Goal: Use online tool/utility: Utilize a website feature to perform a specific function

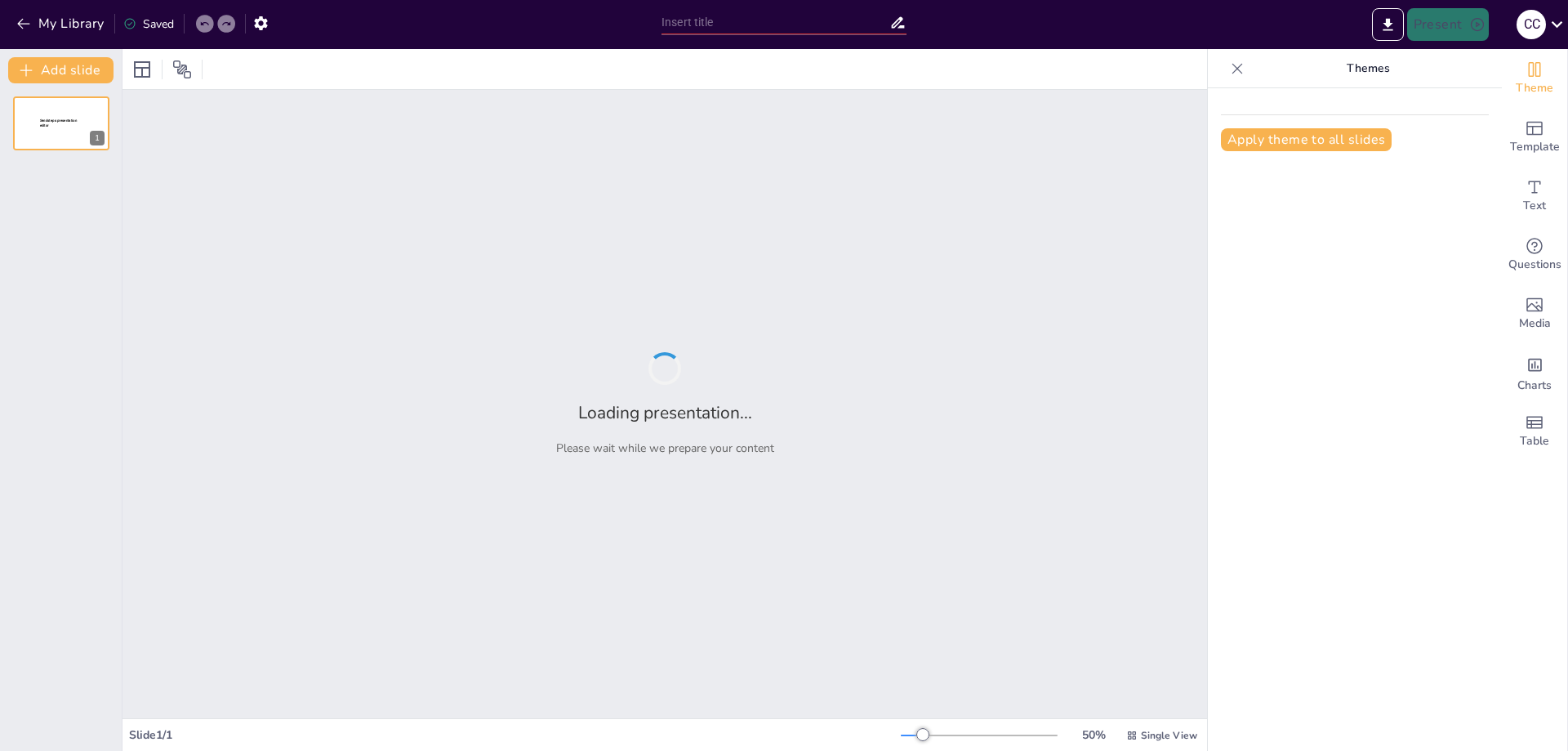
type input "Imported deuda y deberes financieros.pptx"
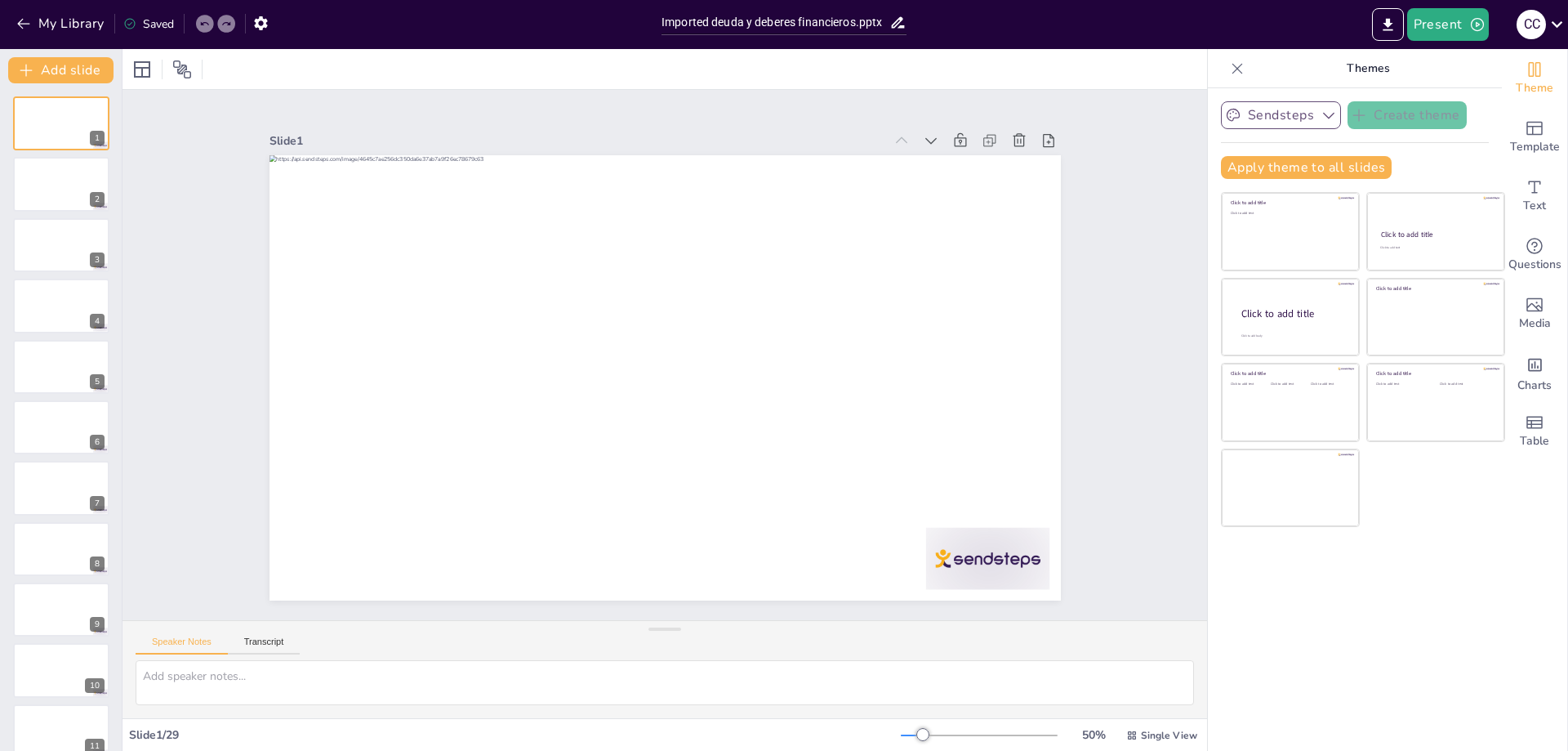
click at [1289, 111] on button "Sendsteps" at bounding box center [1281, 115] width 120 height 28
click at [1295, 116] on button "Sendsteps" at bounding box center [1281, 115] width 120 height 28
click at [139, 66] on icon at bounding box center [141, 69] width 19 height 19
drag, startPoint x: 172, startPoint y: 67, endPoint x: 187, endPoint y: 70, distance: 15.3
click at [172, 68] on icon at bounding box center [182, 69] width 19 height 19
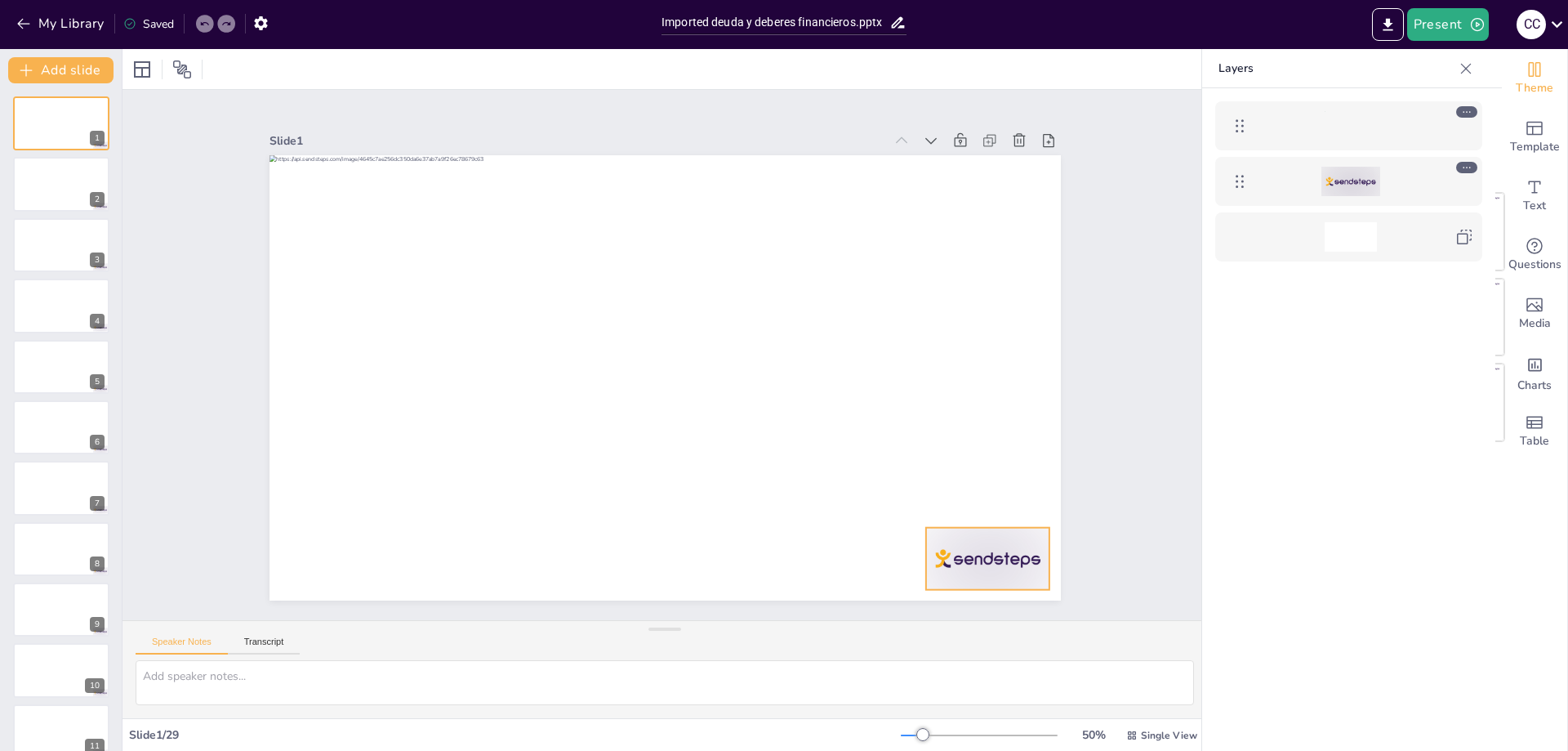
click at [1352, 186] on div at bounding box center [1351, 182] width 59 height 30
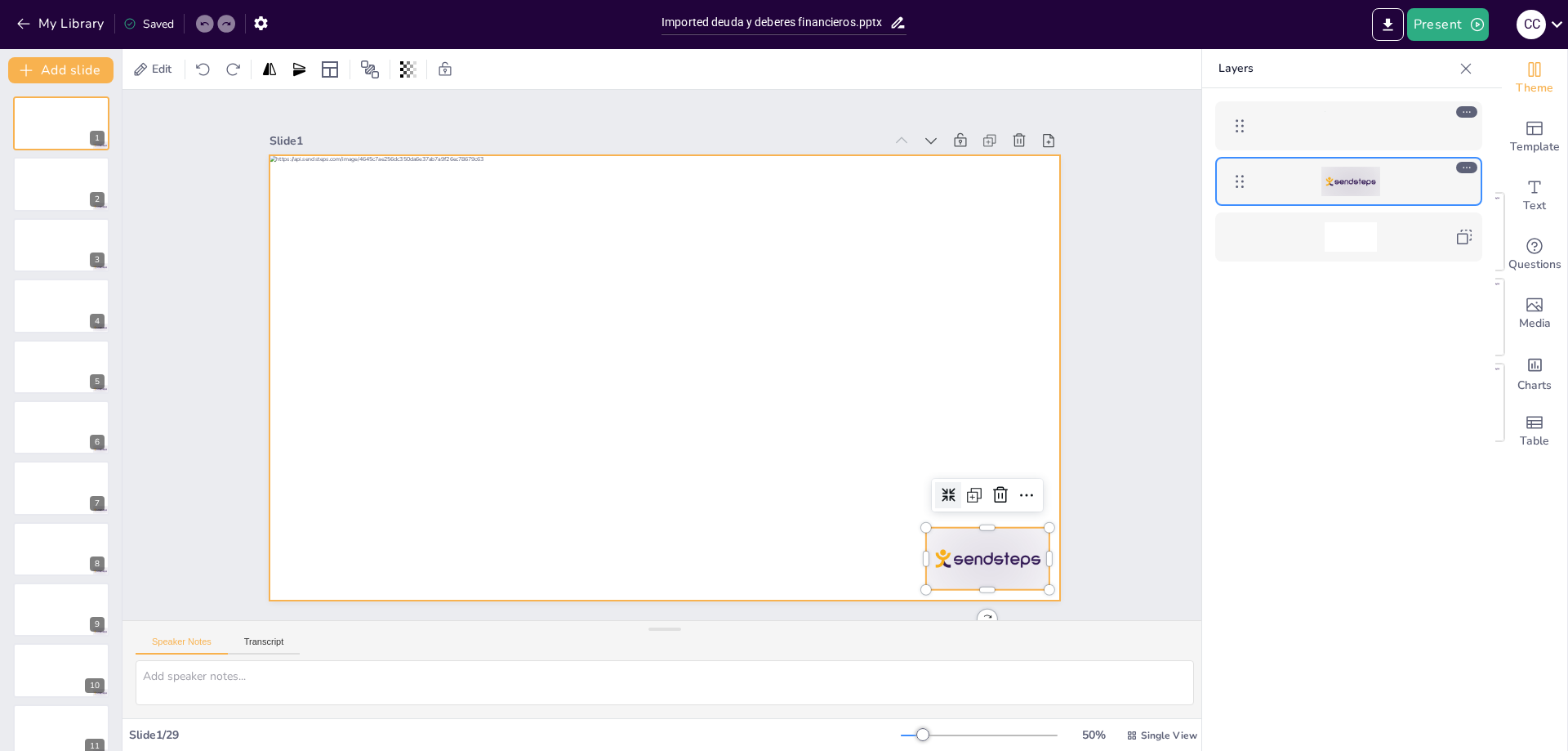
click at [999, 523] on div at bounding box center [671, 333] width 890 height 668
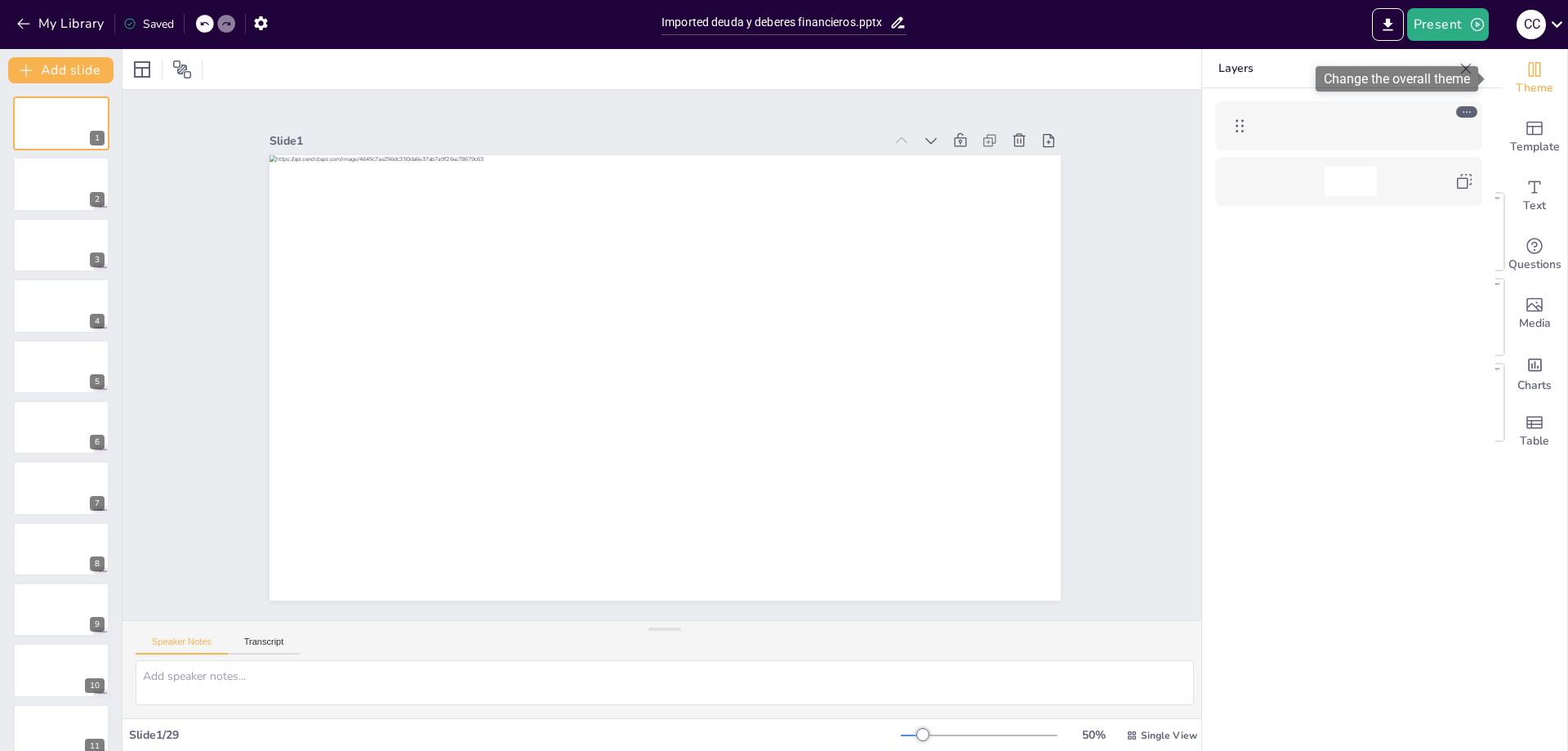
click at [1529, 71] on icon "Change the overall theme" at bounding box center [1535, 69] width 12 height 15
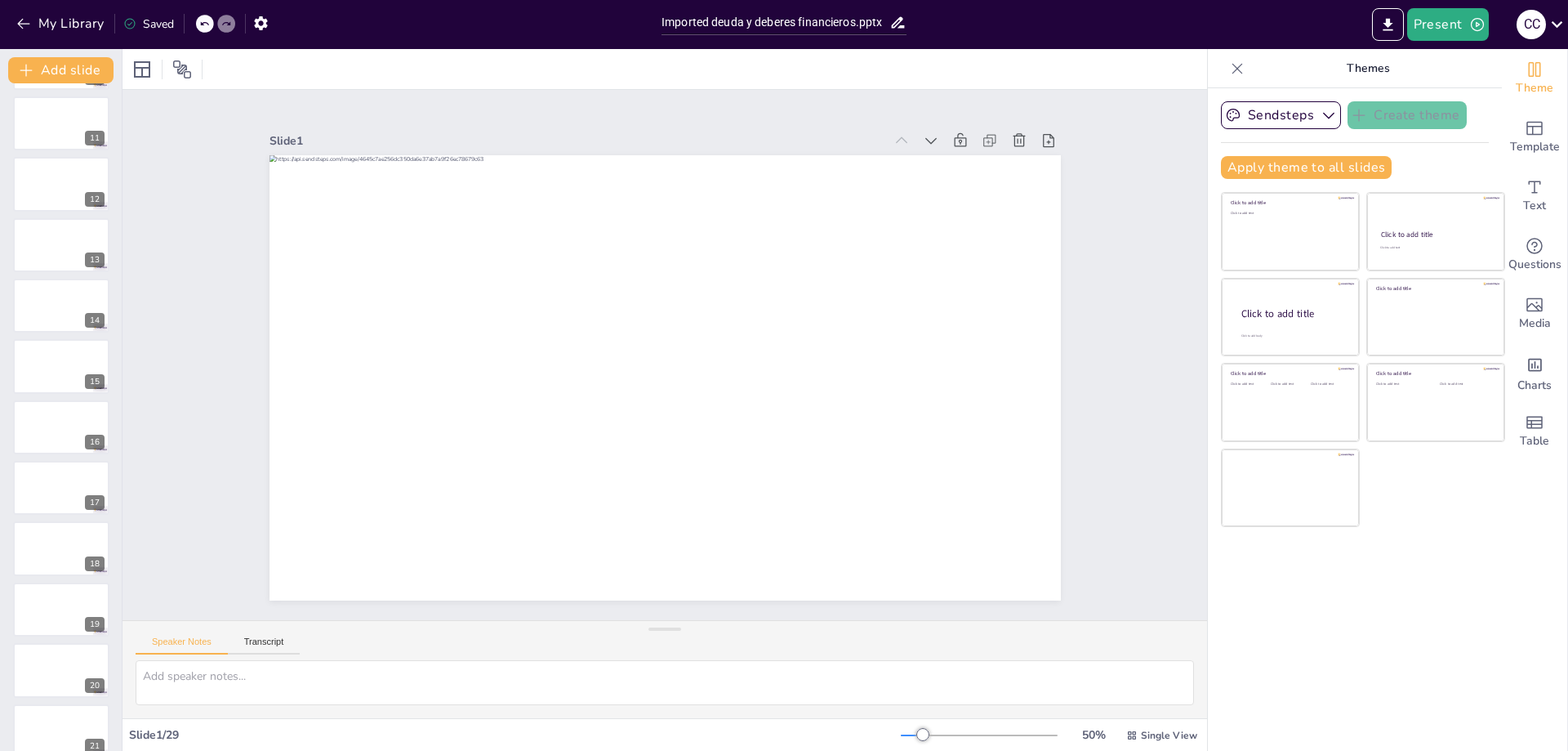
scroll to position [1115, 0]
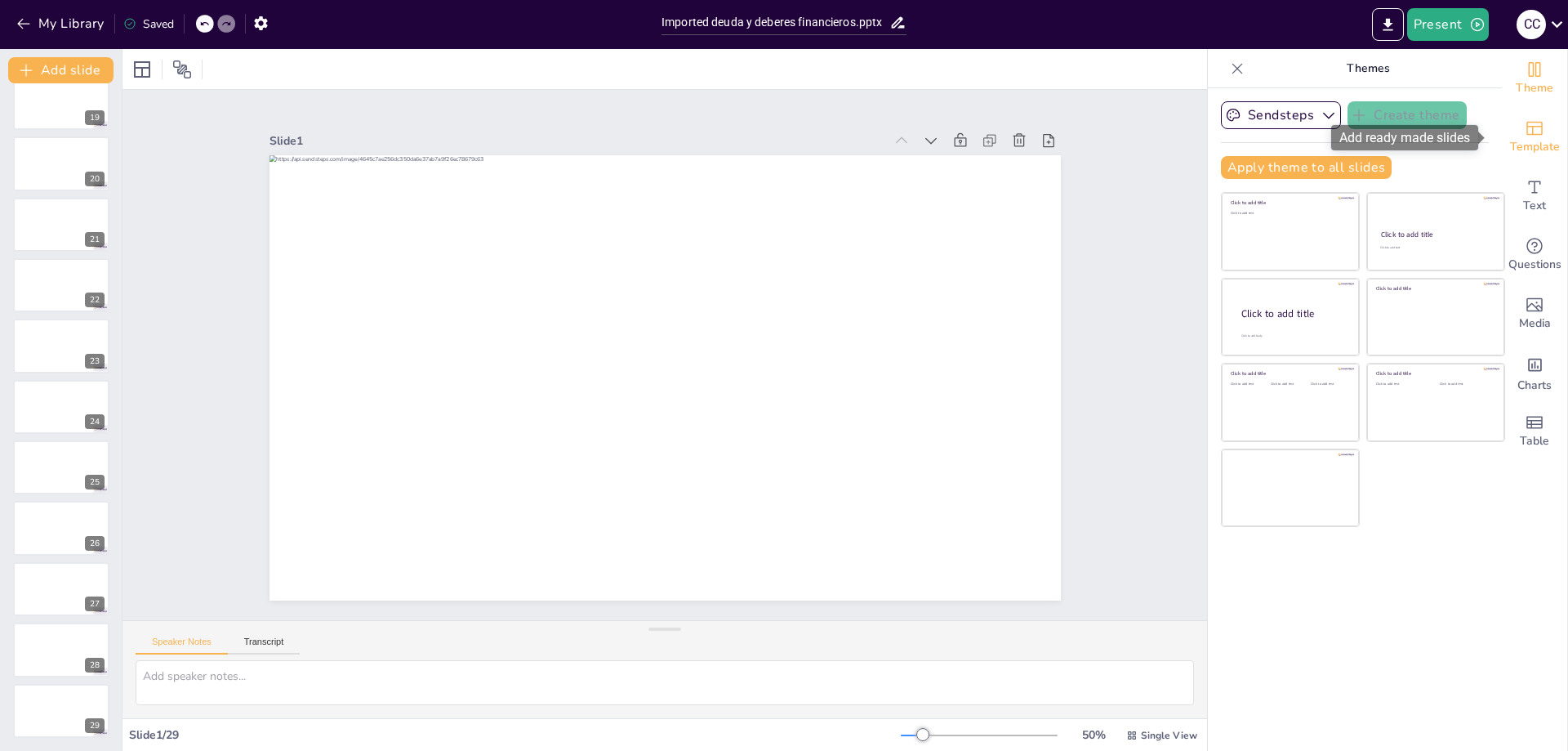
click at [1530, 141] on span "Template" at bounding box center [1535, 147] width 50 height 18
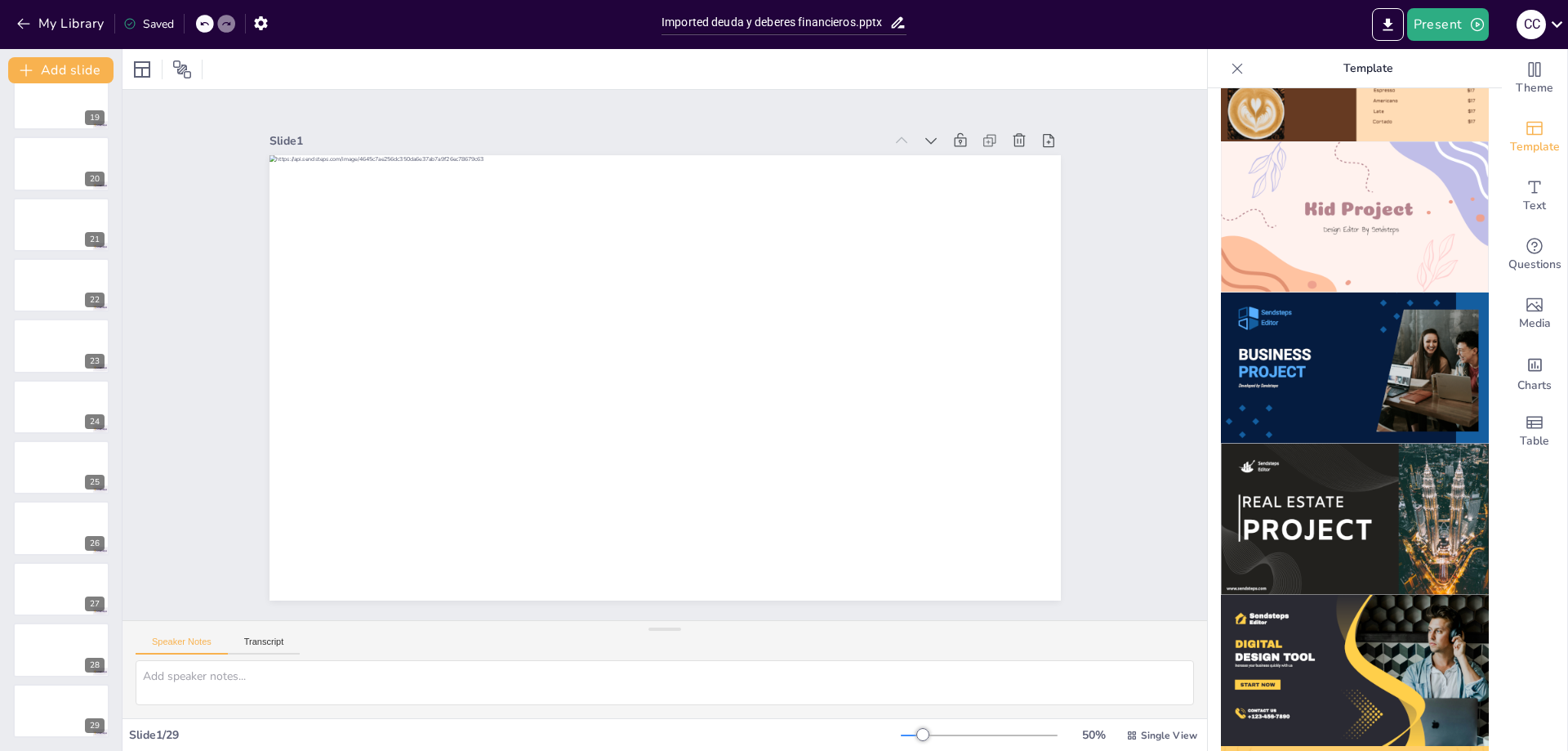
scroll to position [1086, 0]
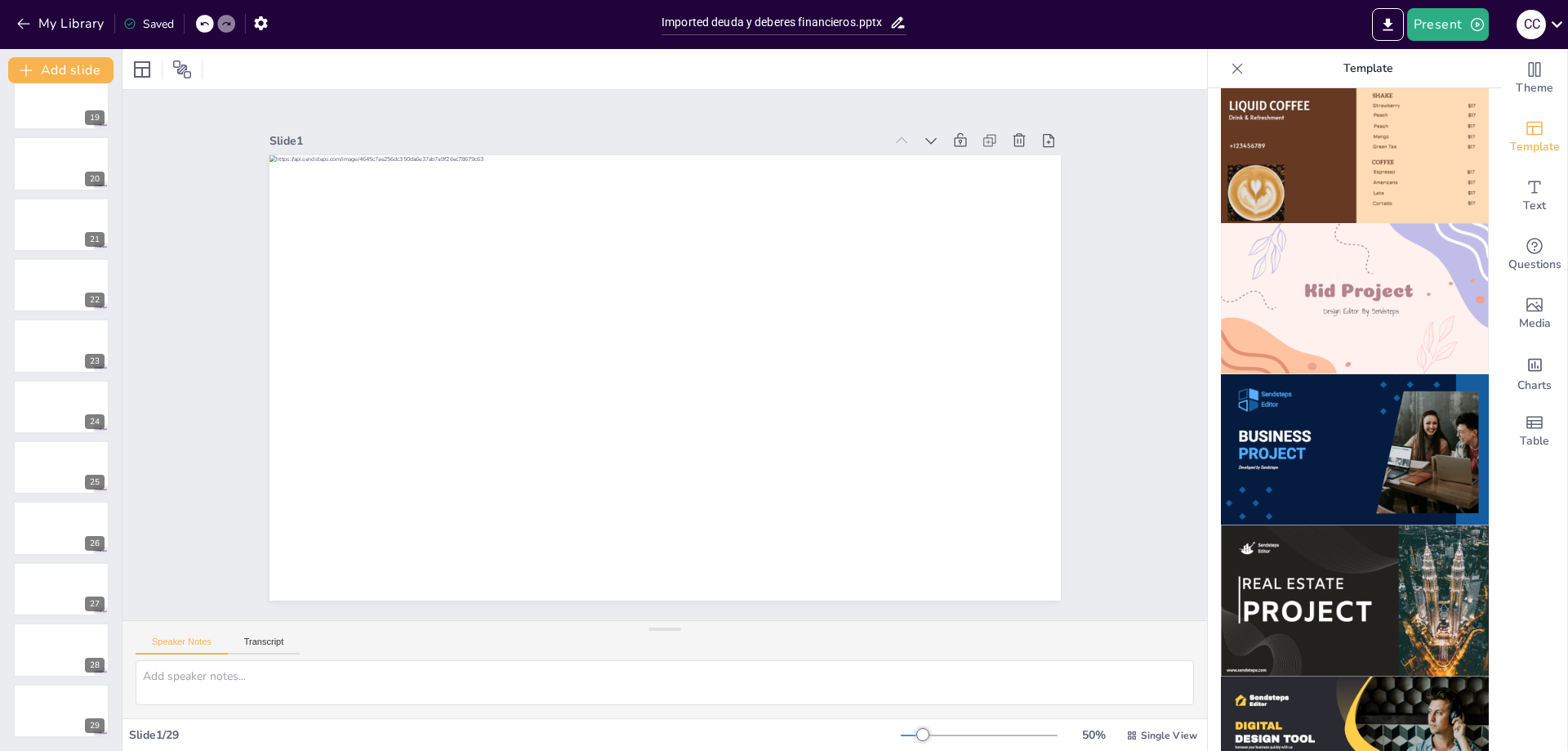
click at [1331, 450] on img at bounding box center [1355, 450] width 267 height 151
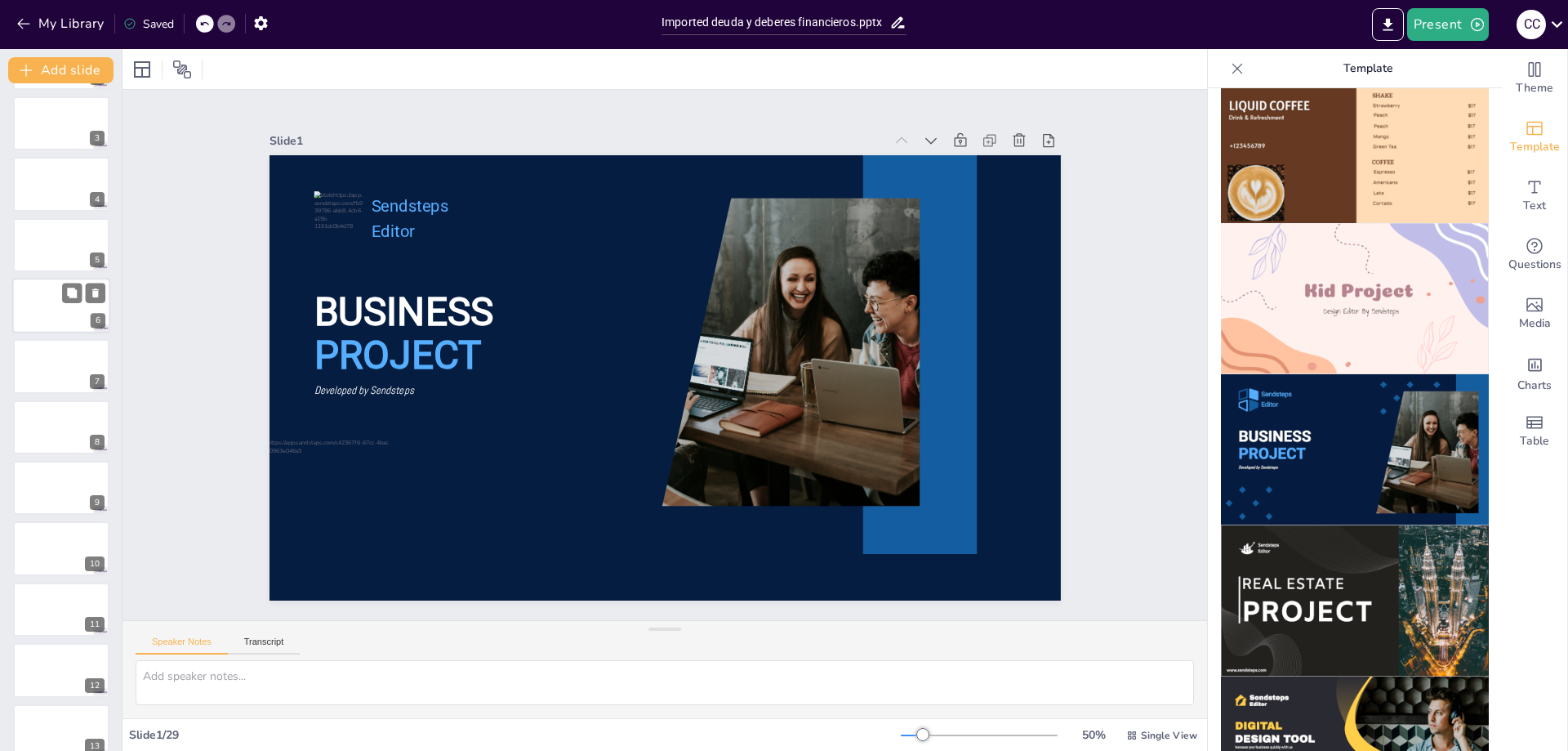
scroll to position [0, 0]
click at [52, 194] on div at bounding box center [61, 185] width 98 height 55
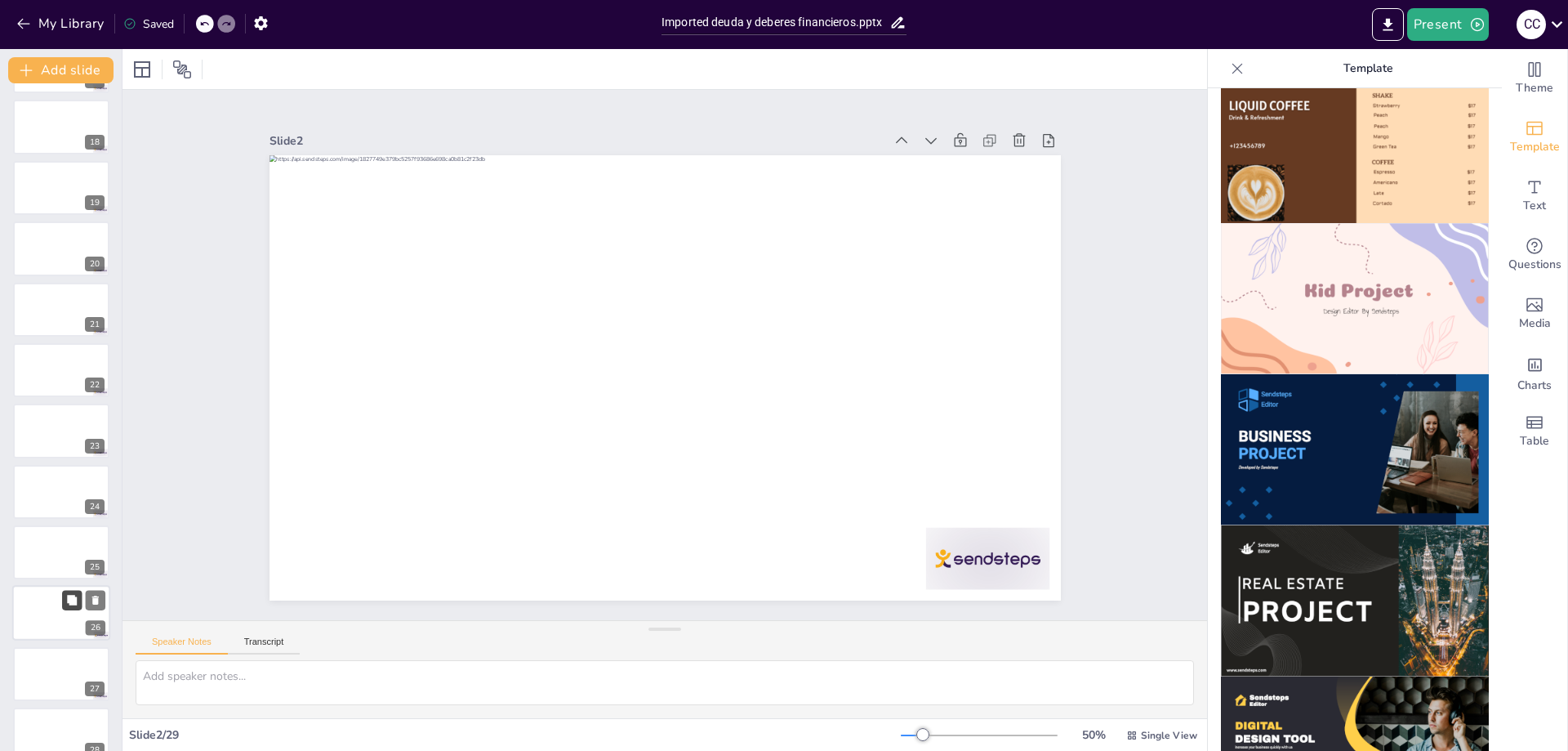
scroll to position [1115, 0]
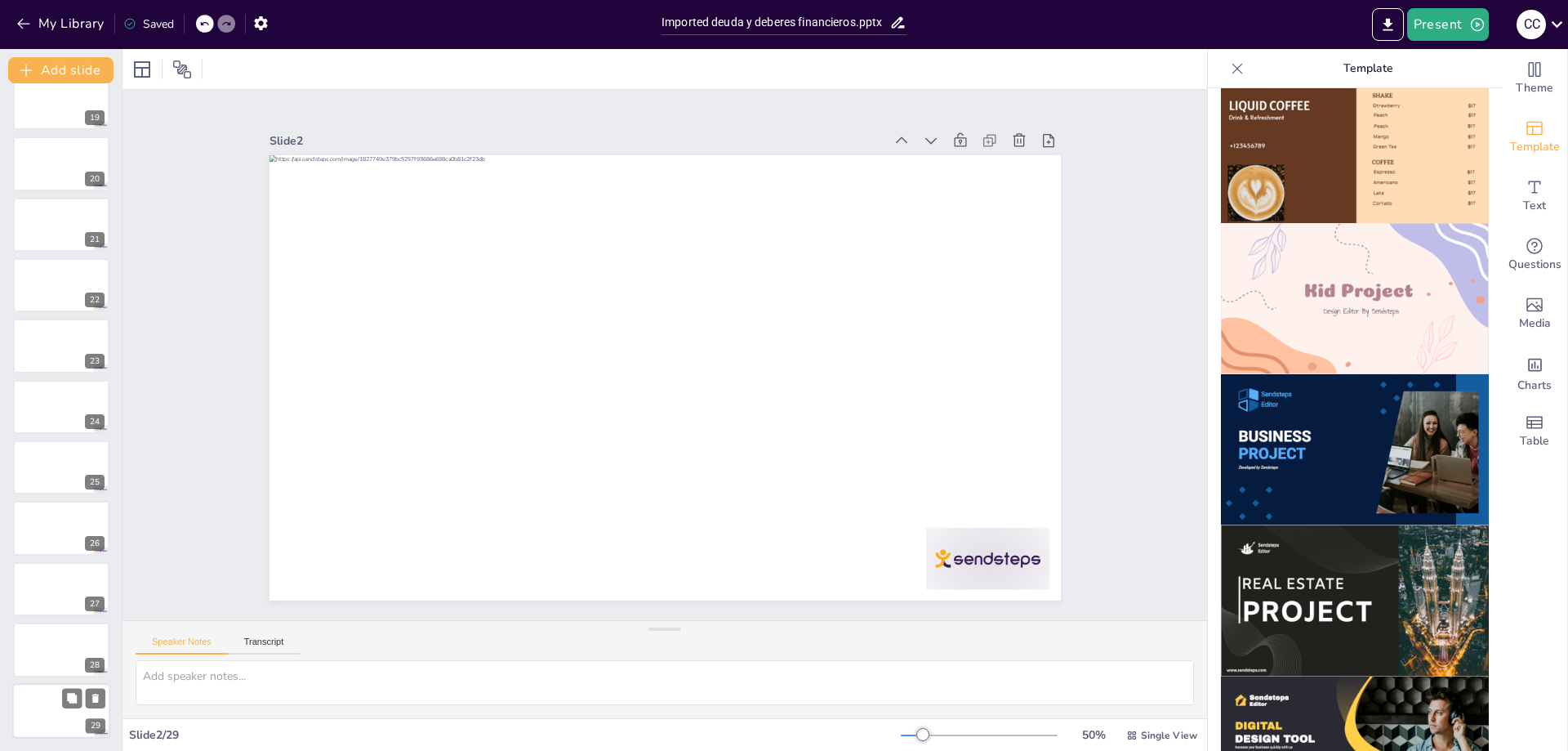
click at [49, 699] on div at bounding box center [61, 710] width 98 height 55
click at [47, 637] on div at bounding box center [61, 650] width 98 height 55
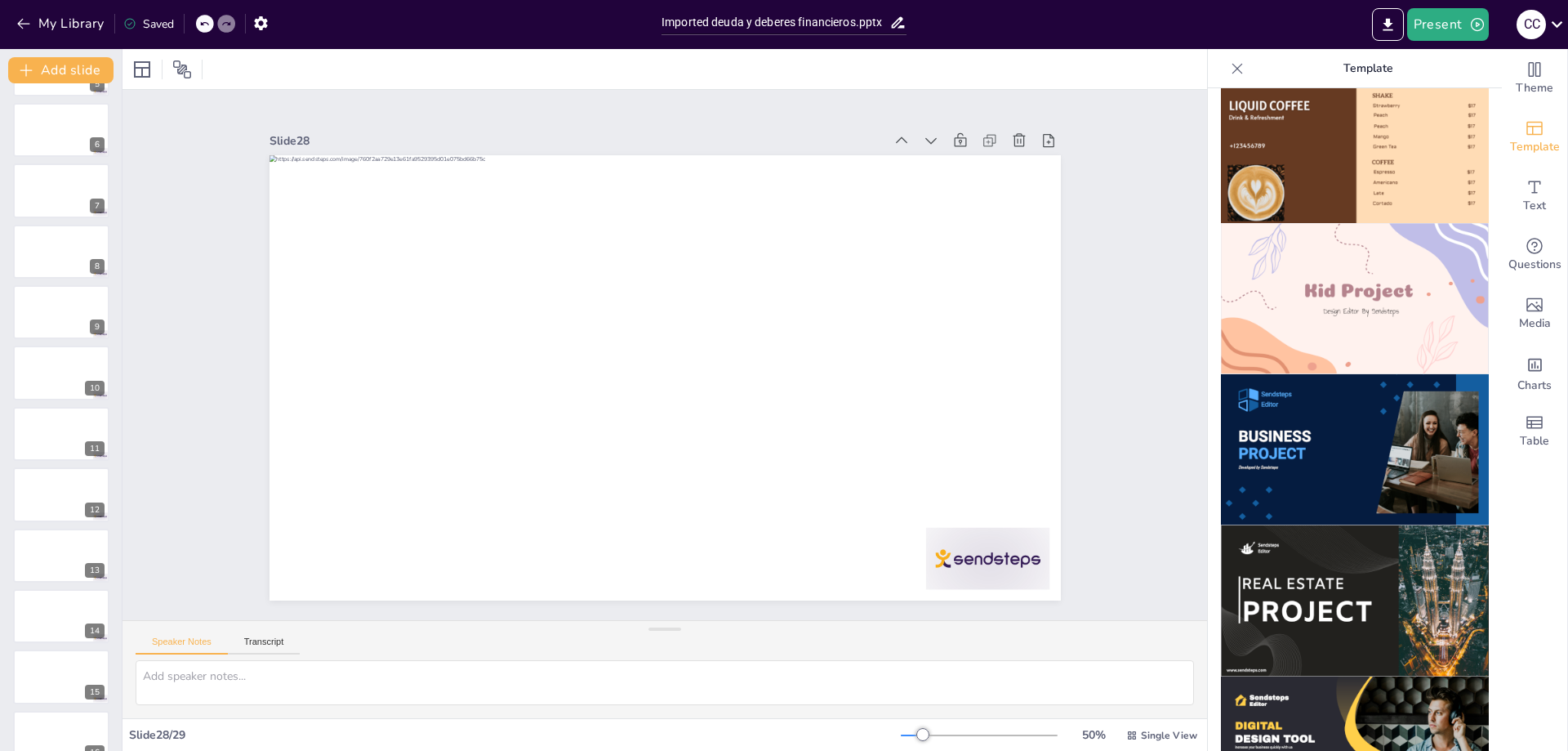
scroll to position [0, 0]
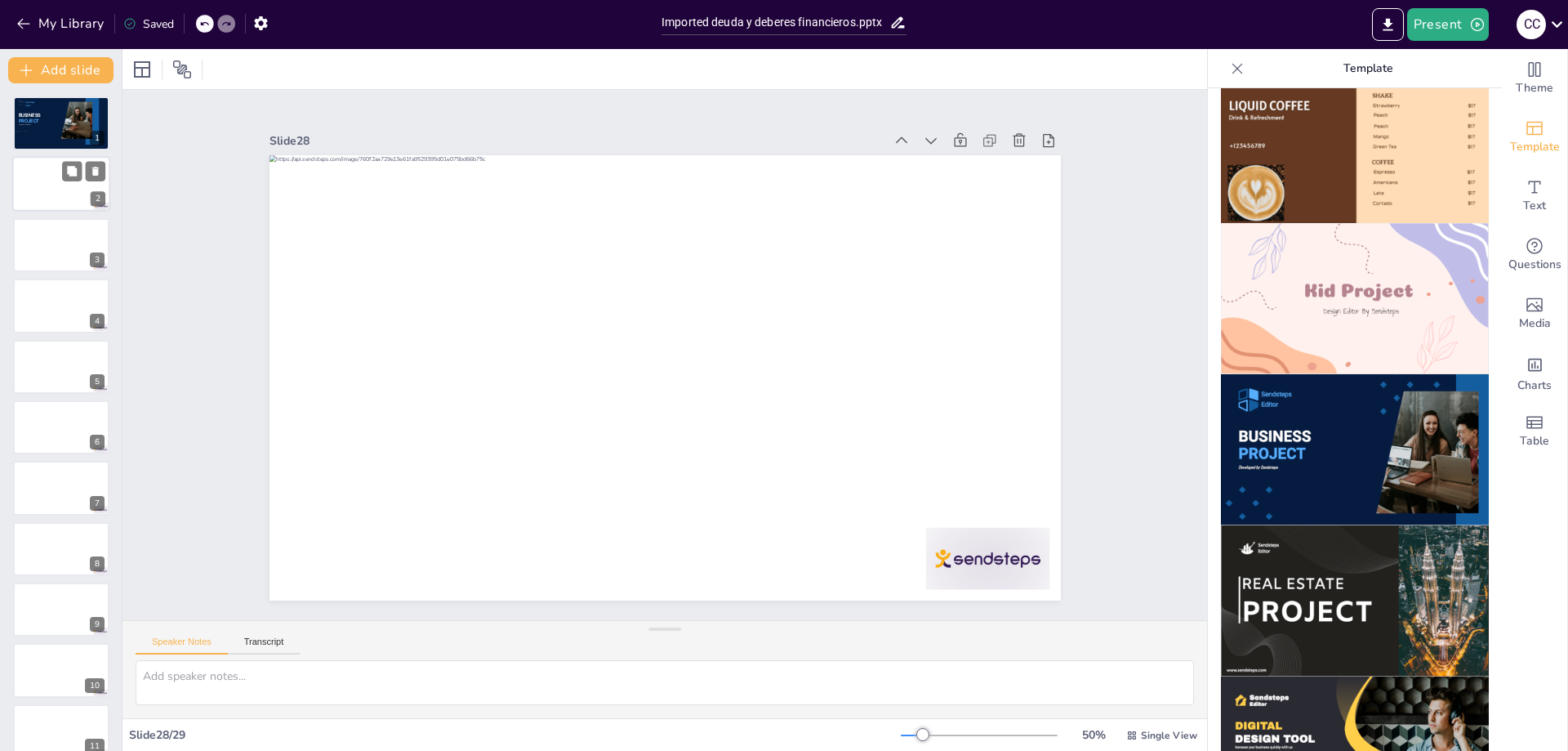
click at [56, 172] on div at bounding box center [61, 185] width 98 height 55
click at [1350, 401] on img at bounding box center [1355, 450] width 267 height 151
